Goal: Check status

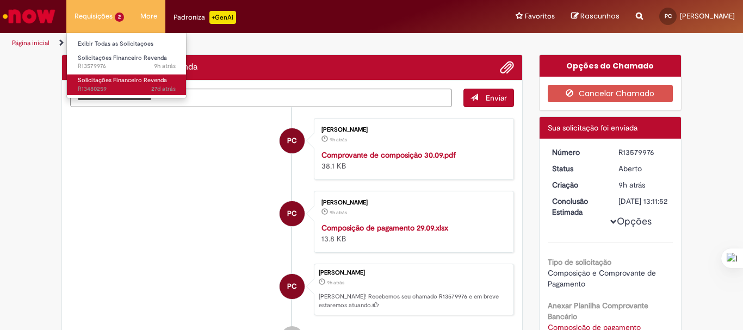
click at [104, 76] on span "Solicitações Financeiro Revenda" at bounding box center [122, 80] width 89 height 8
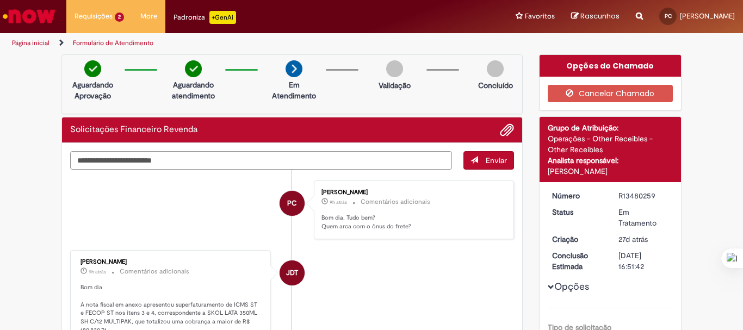
click at [360, 273] on li "JDT JOAO DAMASCENO TEIXEIRA 9h atrás 9 horas atrás Comentários adicionais Bom d…" at bounding box center [292, 305] width 444 height 110
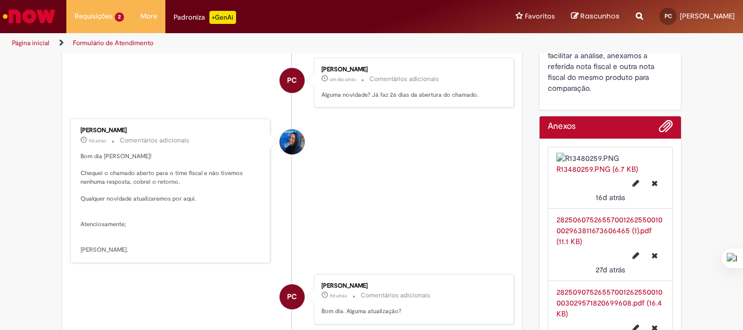
scroll to position [598, 0]
